Goal: Book appointment/travel/reservation

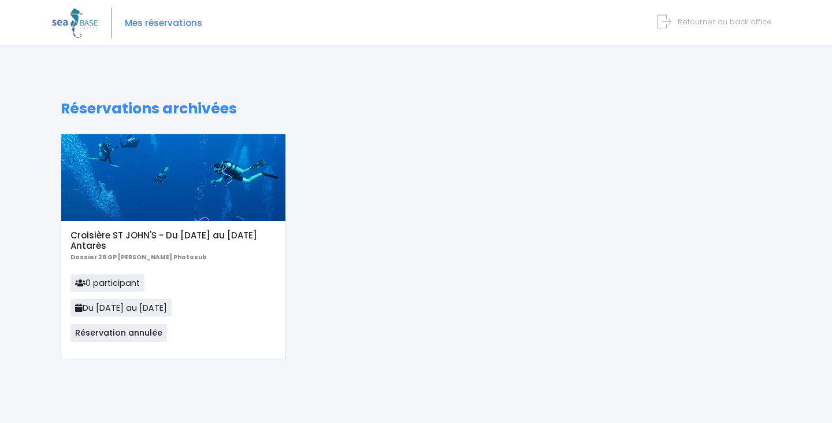
click at [736, 23] on span "Retourner au back office" at bounding box center [725, 21] width 94 height 11
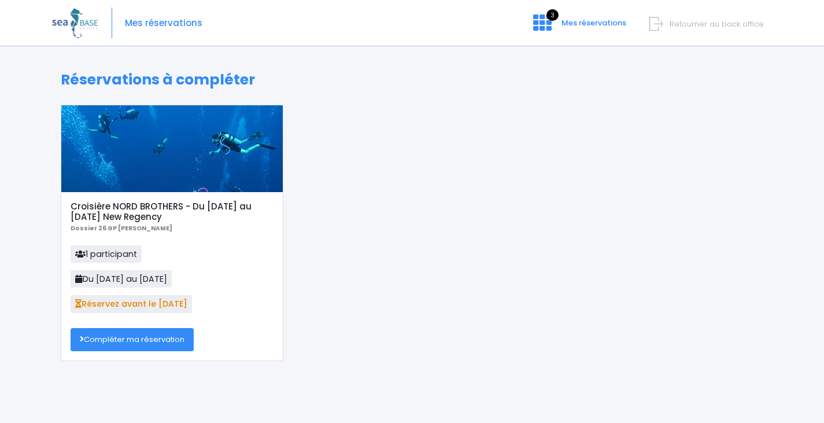
click at [118, 337] on link "Compléter ma réservation" at bounding box center [132, 339] width 123 height 23
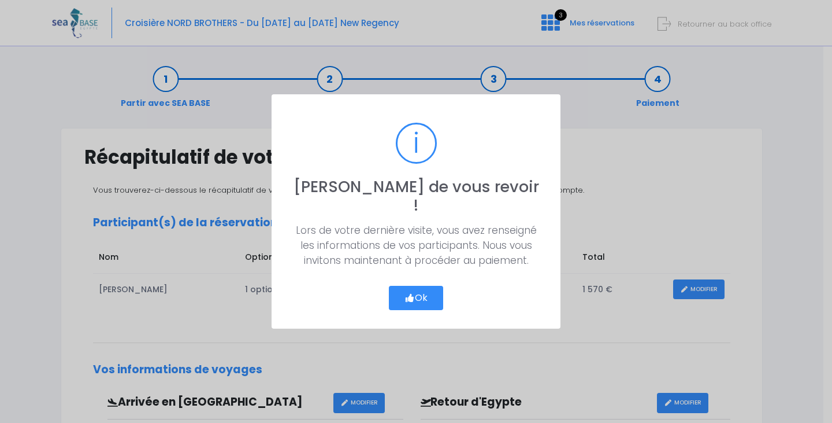
click at [382, 293] on div "? ! i Ravi de vous revoir ! × Lors de votre dernière visite, vous avez renseign…" at bounding box center [416, 211] width 289 height 234
click at [393, 291] on button "Ok" at bounding box center [416, 298] width 54 height 24
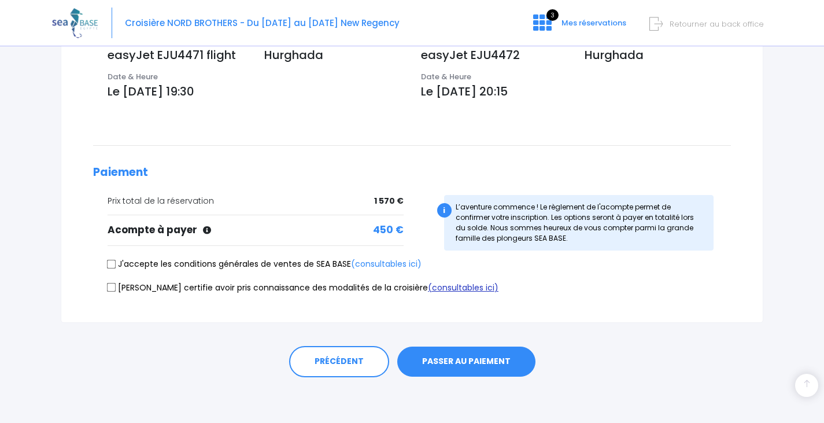
scroll to position [392, 0]
click at [167, 265] on label "J'accepte les conditions générales de ventes de SEA BASE (consultables ici)" at bounding box center [265, 263] width 314 height 12
click at [116, 265] on input "J'accepte les conditions générales de ventes de SEA BASE (consultables ici)" at bounding box center [111, 262] width 9 height 9
checkbox input "true"
click at [164, 285] on label "Je certifie avoir pris connaissance des modalités de la croisière (consultables…" at bounding box center [303, 287] width 391 height 12
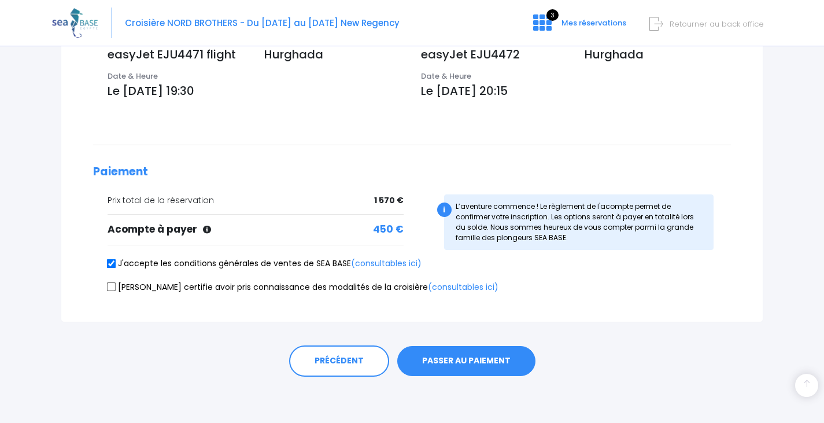
click at [116, 285] on input "Je certifie avoir pris connaissance des modalités de la croisière (consultables…" at bounding box center [111, 286] width 9 height 9
checkbox input "true"
click at [458, 356] on button "PASSER AU PAIEMENT" at bounding box center [466, 361] width 138 height 30
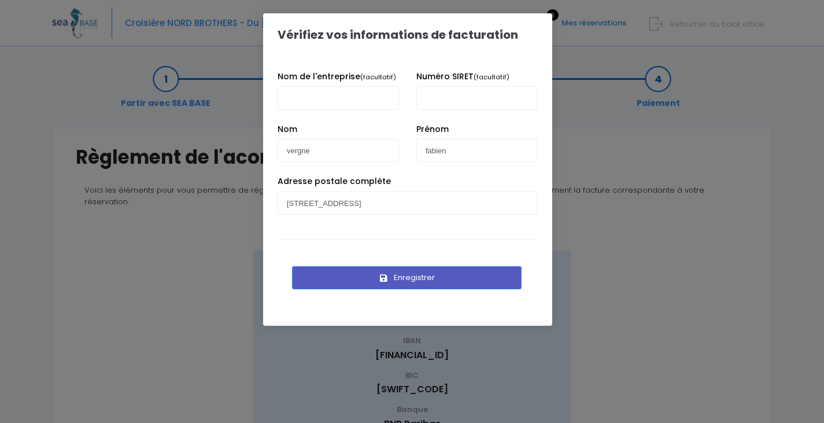
click at [404, 278] on button "Enregistrer" at bounding box center [407, 277] width 230 height 23
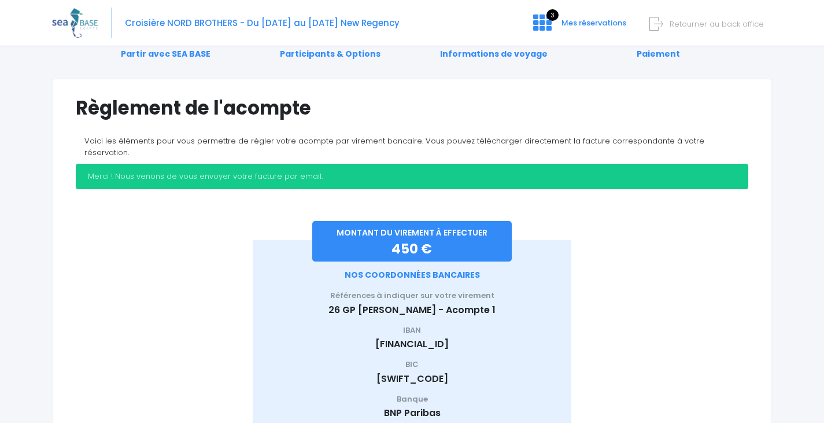
scroll to position [130, 0]
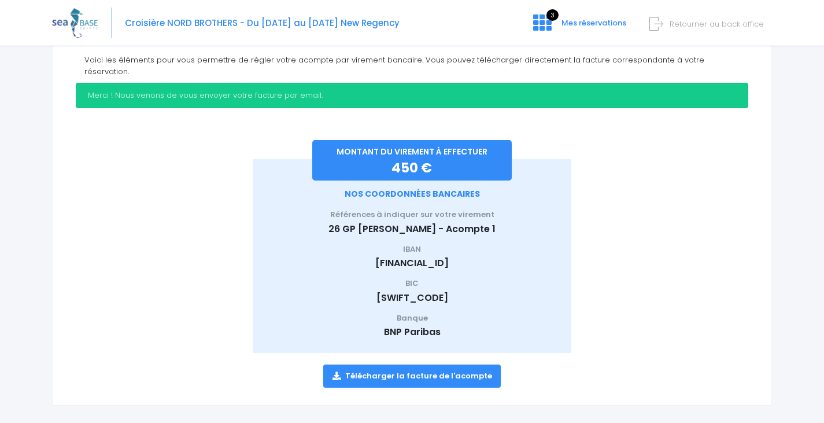
click at [410, 371] on link "Télécharger la facture de l'acompte" at bounding box center [412, 375] width 178 height 23
click at [763, 114] on div "Règlement de l'acompte Voici les éléments pour vous permettre de régler votre a…" at bounding box center [412, 202] width 720 height 408
click at [709, 26] on span "Retourner au back office" at bounding box center [716, 23] width 94 height 11
